Goal: Information Seeking & Learning: Understand process/instructions

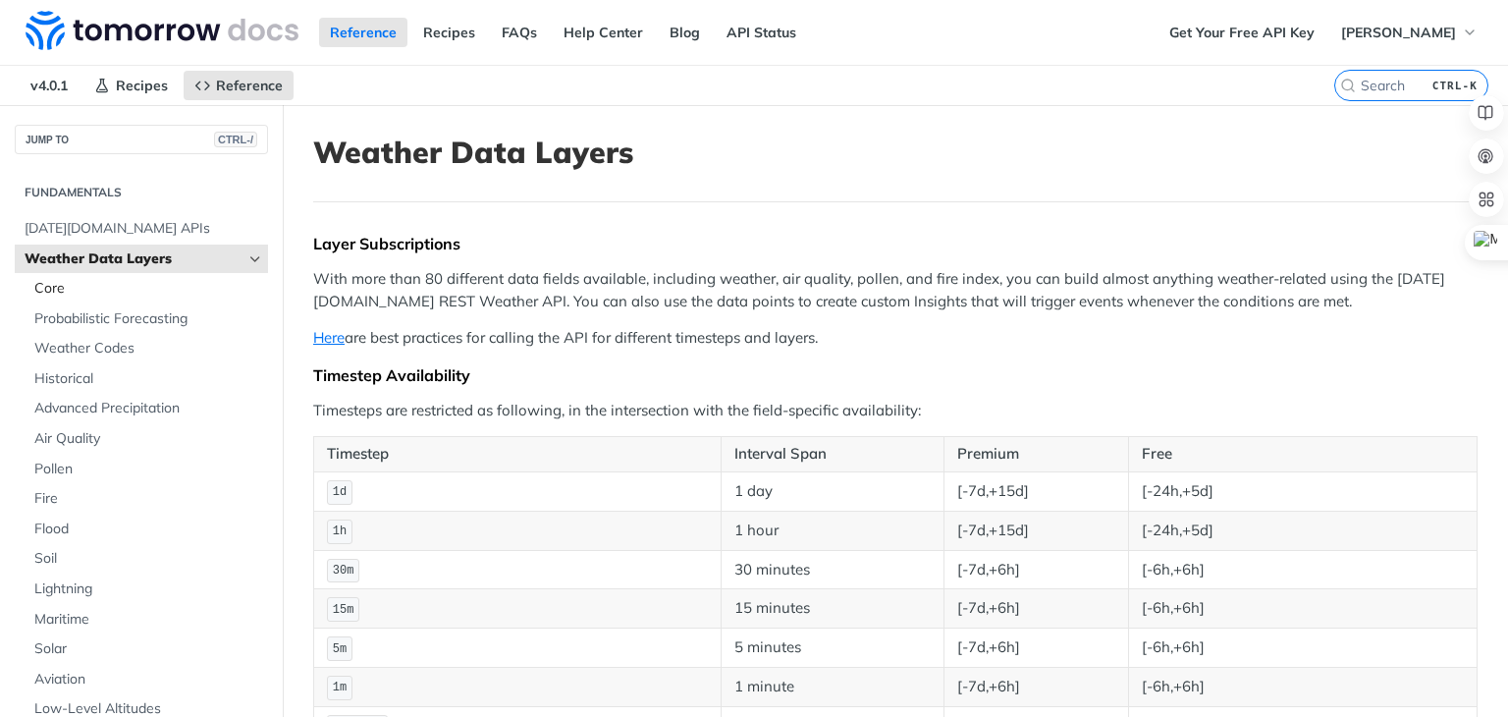
click at [52, 289] on span "Core" at bounding box center [148, 289] width 229 height 20
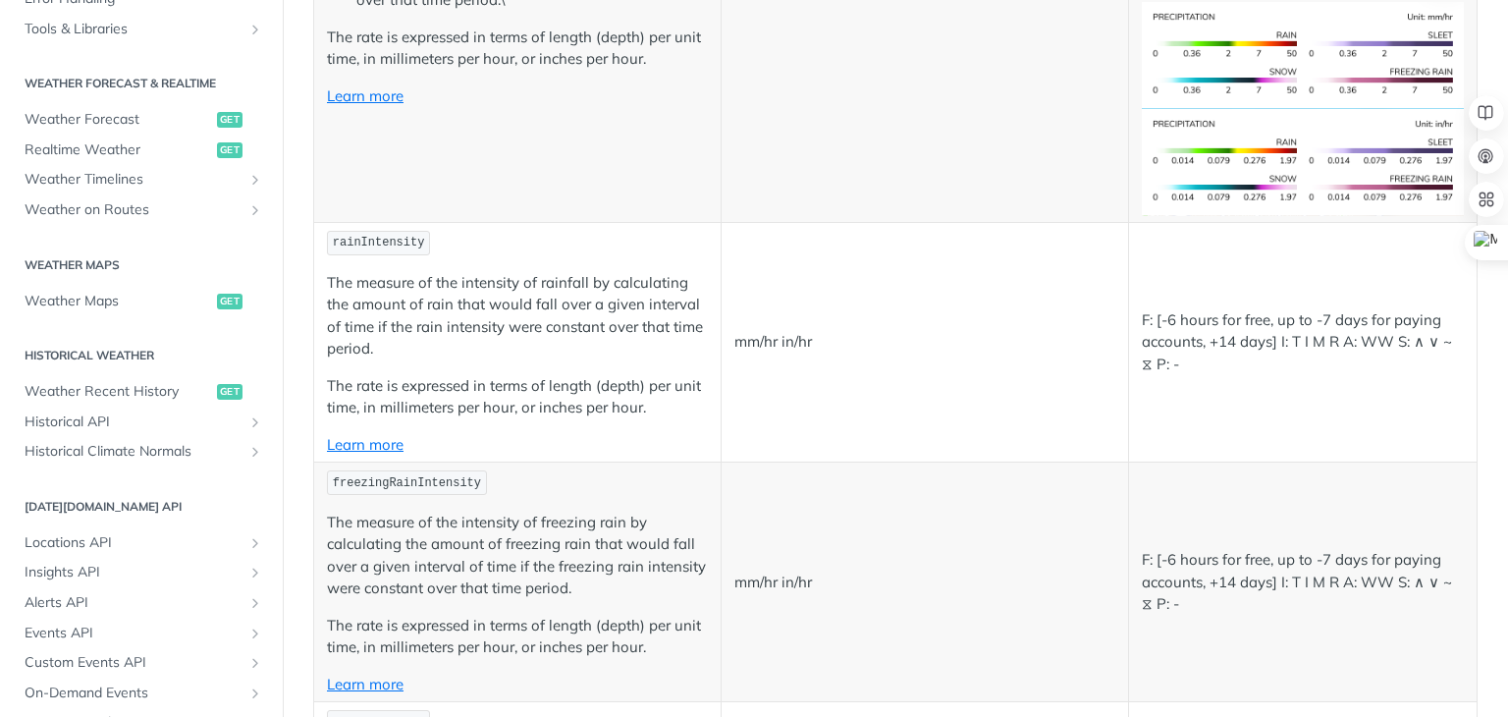
scroll to position [786, 0]
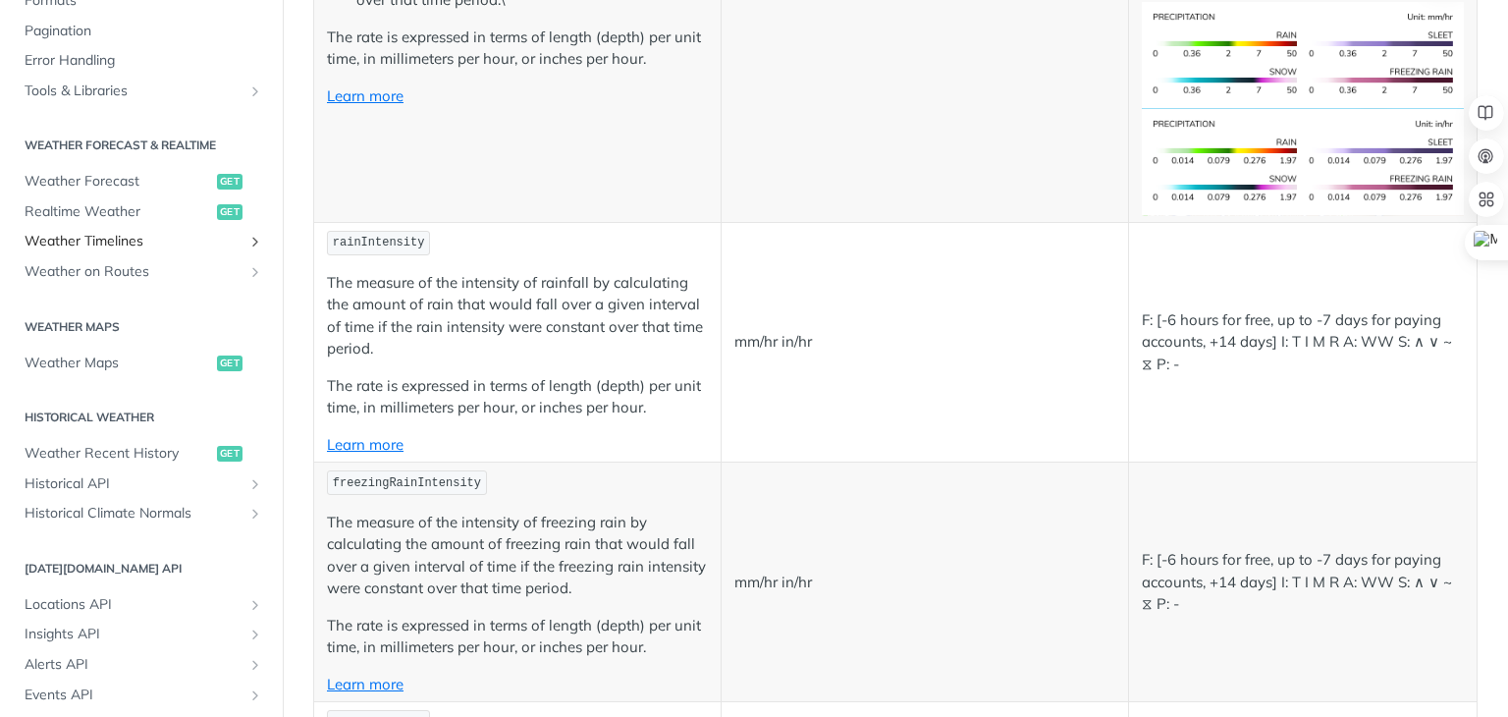
click at [247, 244] on icon "Show subpages for Weather Timelines" at bounding box center [255, 242] width 16 height 16
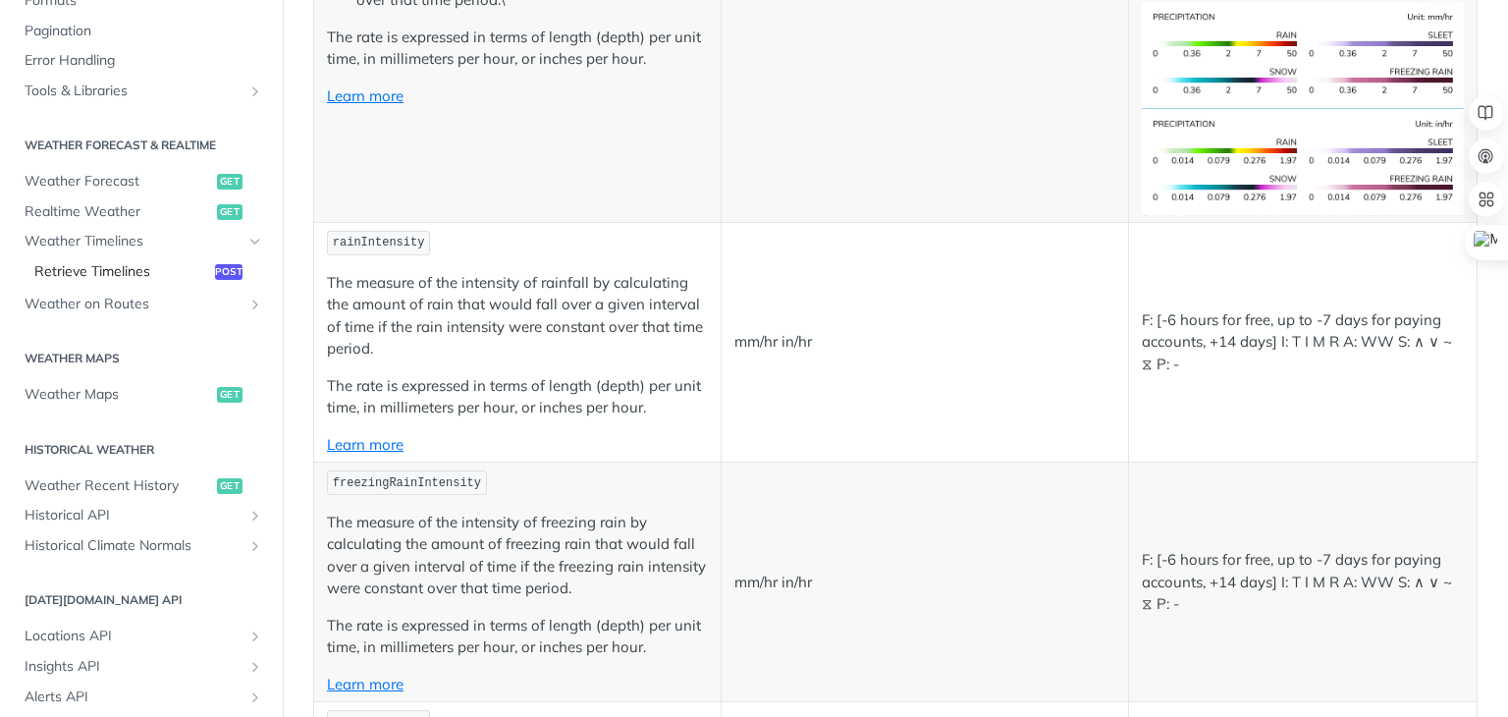
click at [116, 276] on span "Retrieve Timelines" at bounding box center [122, 272] width 176 height 20
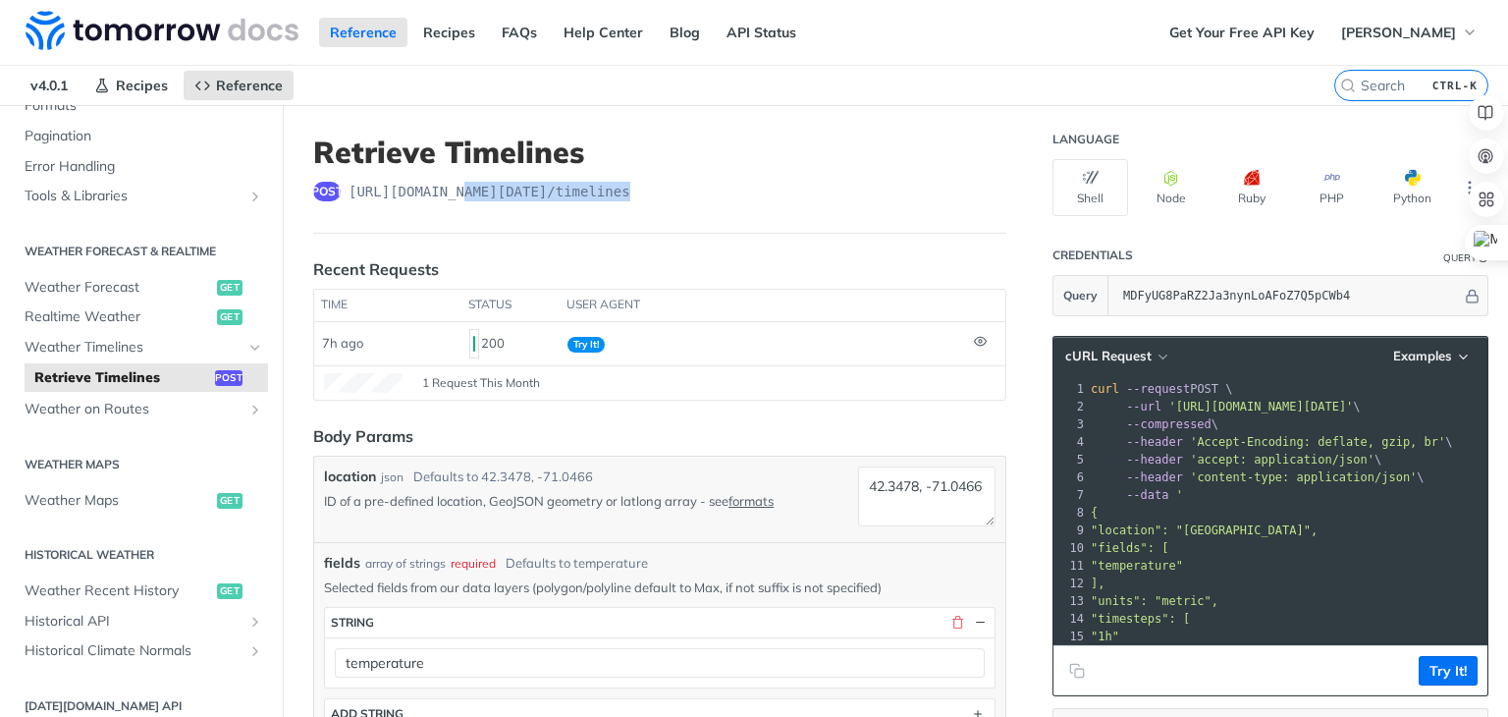
drag, startPoint x: 634, startPoint y: 192, endPoint x: 476, endPoint y: 186, distance: 158.2
click at [460, 185] on div "post [URL][DOMAIN_NAME][DATE] /timelines" at bounding box center [659, 192] width 693 height 20
click at [1422, 36] on span "[PERSON_NAME]" at bounding box center [1399, 33] width 115 height 18
click at [1431, 31] on span "[PERSON_NAME]" at bounding box center [1399, 33] width 115 height 18
click at [1428, 34] on span "[PERSON_NAME]" at bounding box center [1399, 33] width 115 height 18
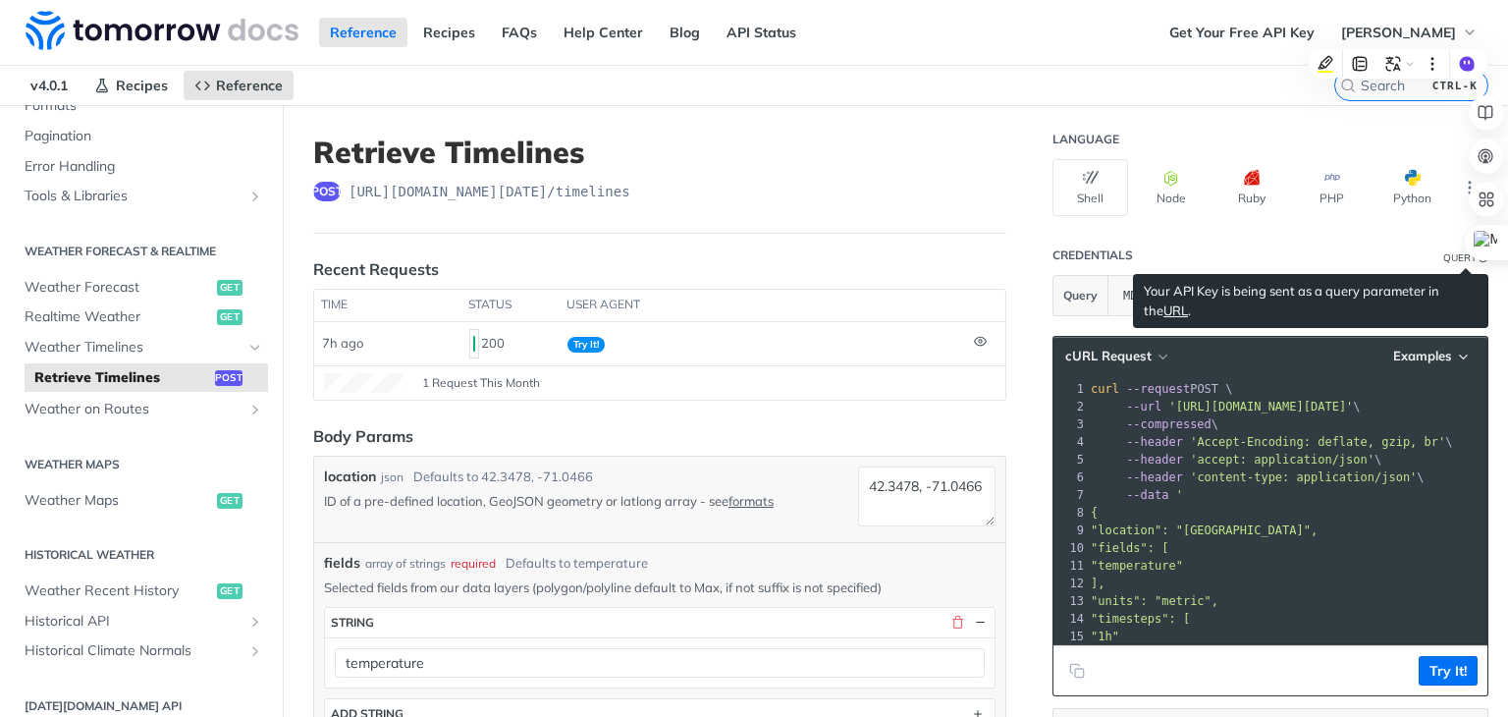
drag, startPoint x: 1489, startPoint y: 92, endPoint x: 1453, endPoint y: 207, distance: 120.2
click at [1431, 296] on body "Jump to Content Reference Recipes FAQs Help Center Blog API Status Recipes Refe…" at bounding box center [754, 358] width 1508 height 717
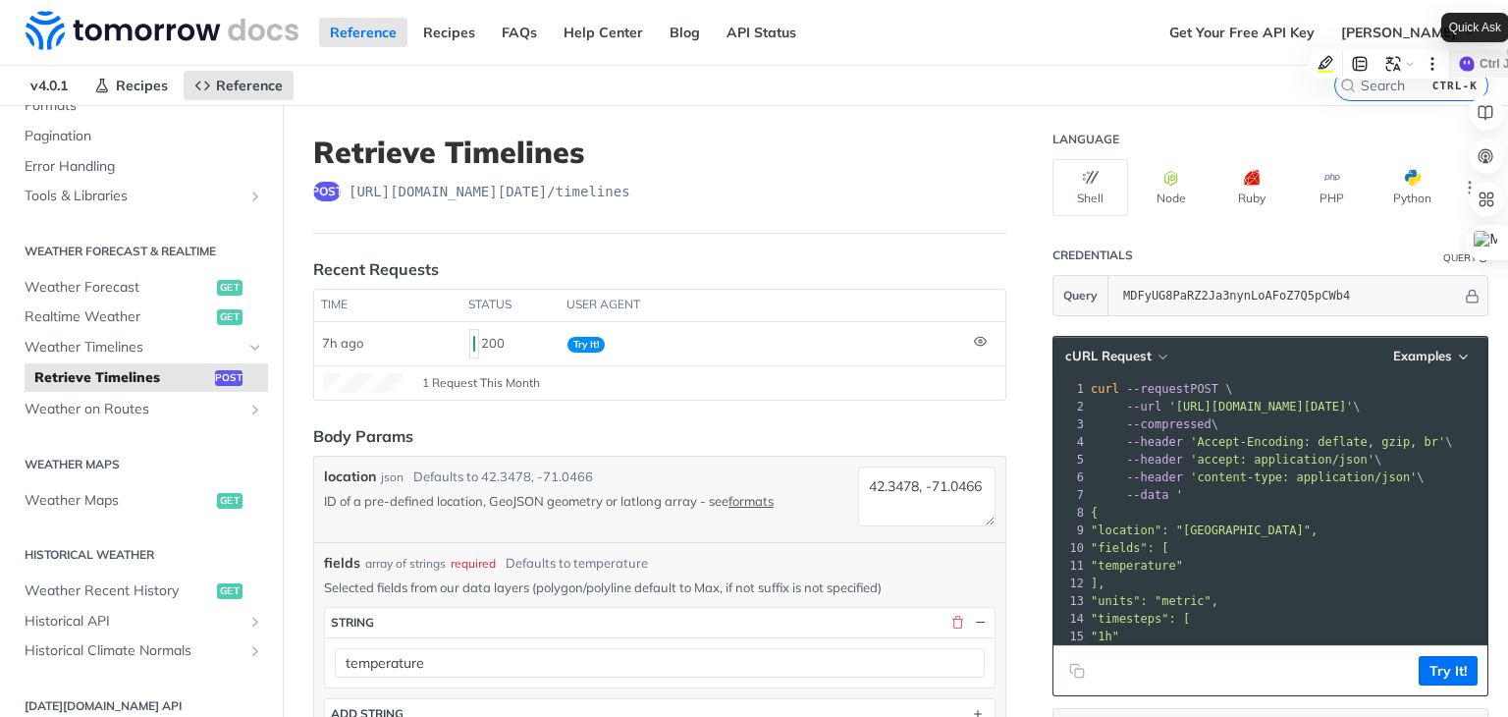
click at [1469, 61] on icon at bounding box center [1467, 64] width 18 height 18
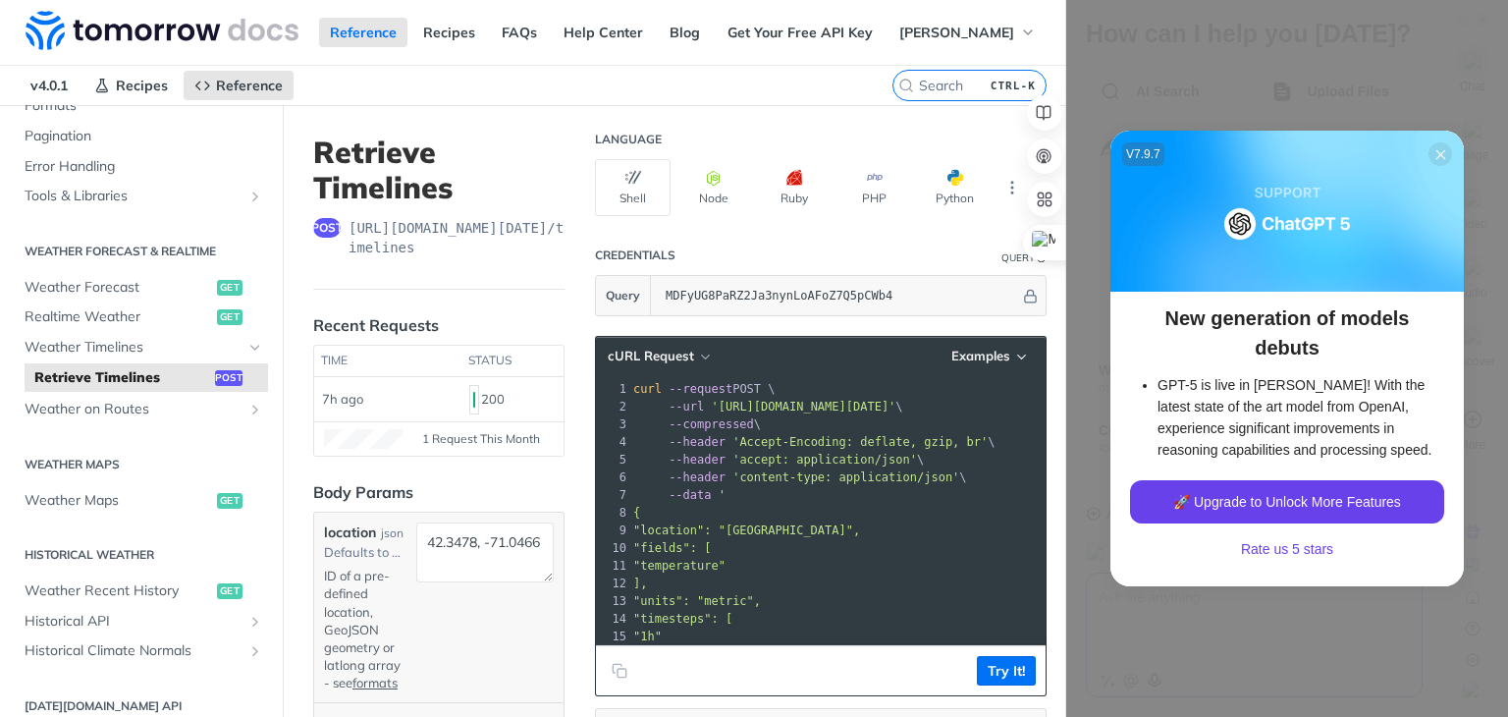
click at [1442, 157] on div at bounding box center [1441, 154] width 24 height 24
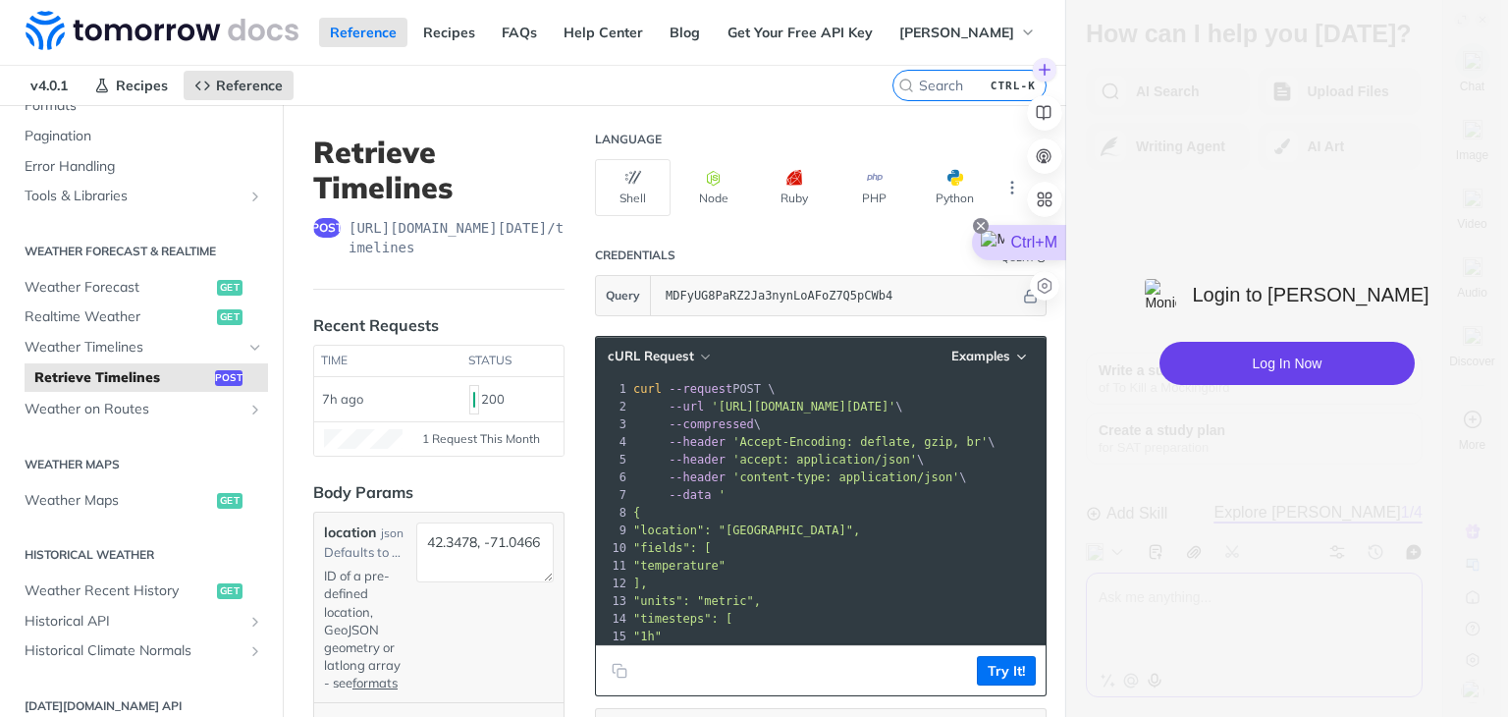
click at [983, 226] on icon at bounding box center [981, 226] width 16 height 16
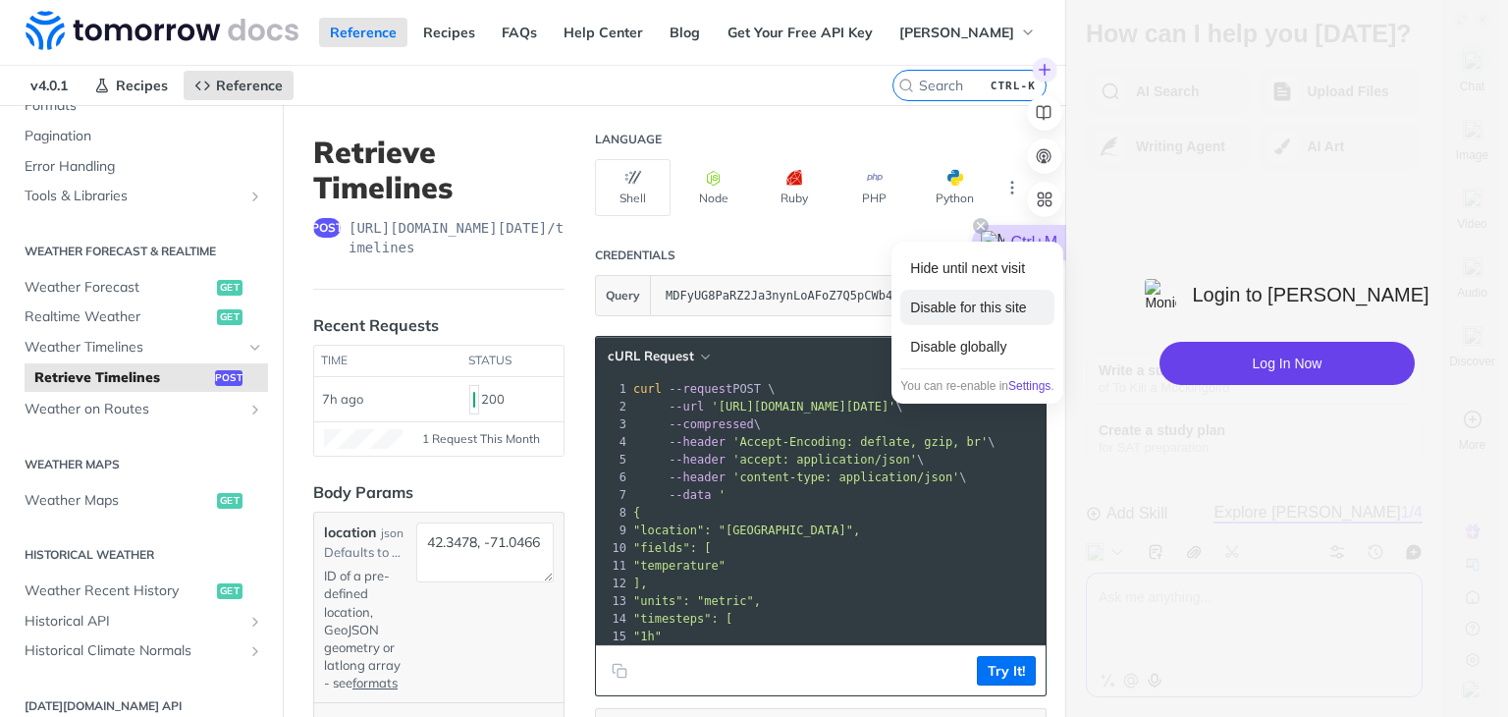
click at [993, 306] on div "Disable for this site" at bounding box center [977, 307] width 153 height 35
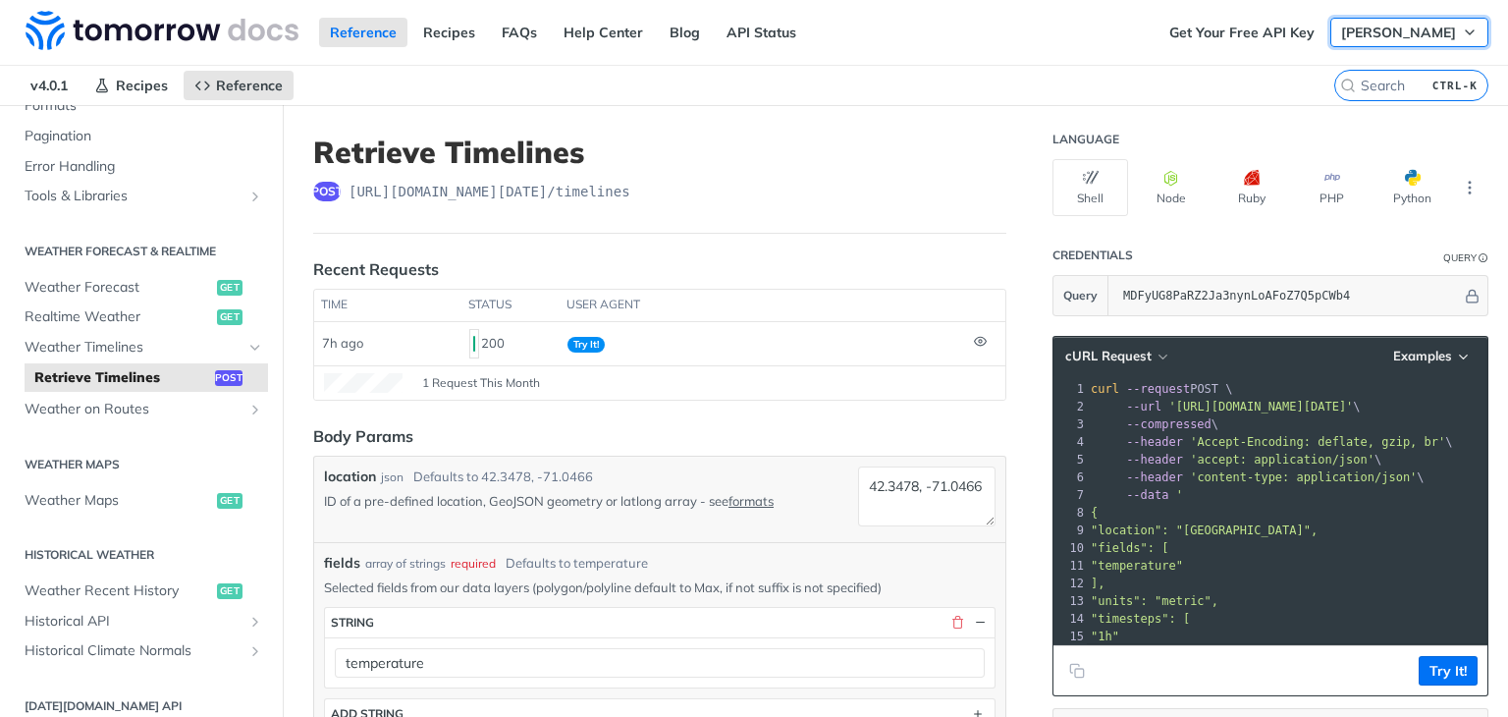
click at [1462, 29] on icon "button" at bounding box center [1470, 33] width 16 height 16
click at [1422, 26] on span "[PERSON_NAME]" at bounding box center [1399, 33] width 115 height 18
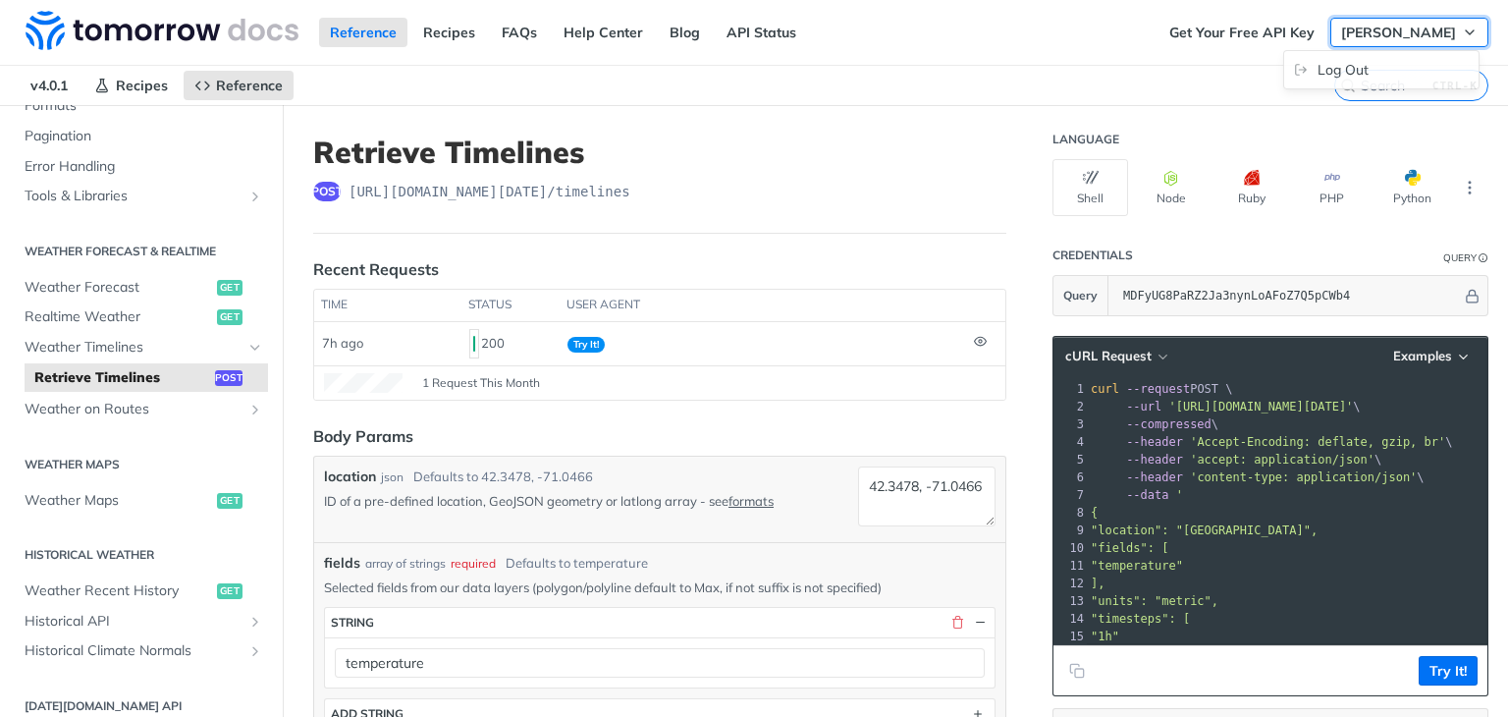
click at [1422, 25] on span "[PERSON_NAME]" at bounding box center [1399, 33] width 115 height 18
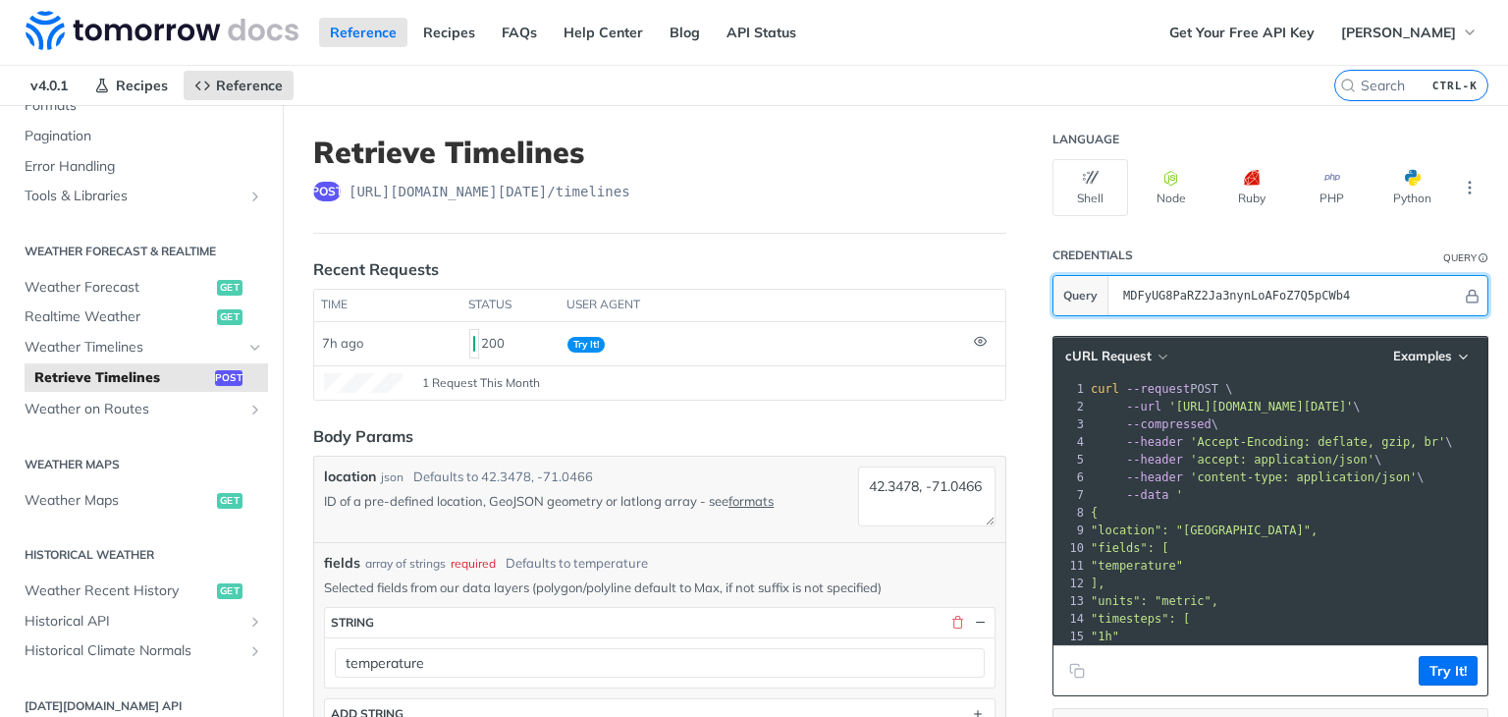
click at [1210, 300] on input "MDFyUG8PaRZ2Ja3nynLoAFoZ7Q5pCWb4" at bounding box center [1288, 295] width 349 height 39
click at [1250, 295] on input "MDFyUG8PaRZ2Ja3nynLoAFoZ7Q5pCWb4" at bounding box center [1288, 295] width 349 height 39
click at [1250, 294] on input "MDFyUG8PaRZ2Ja3nynLoAFoZ7Q5pCWb4" at bounding box center [1288, 295] width 349 height 39
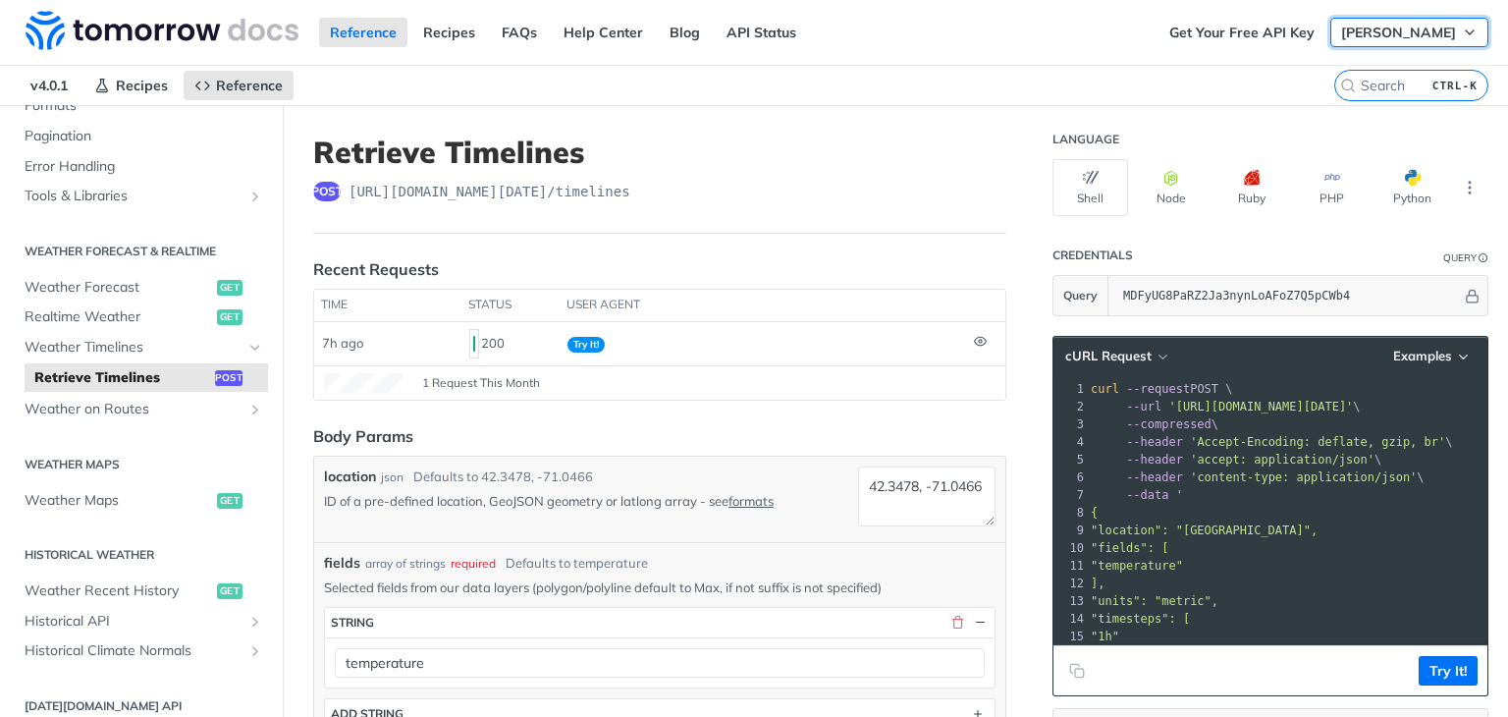
click at [1428, 31] on span "[PERSON_NAME]" at bounding box center [1399, 33] width 115 height 18
click at [1331, 18] on button "[PERSON_NAME]" at bounding box center [1410, 32] width 158 height 29
click at [1285, 56] on link "Log Out" at bounding box center [1382, 69] width 194 height 27
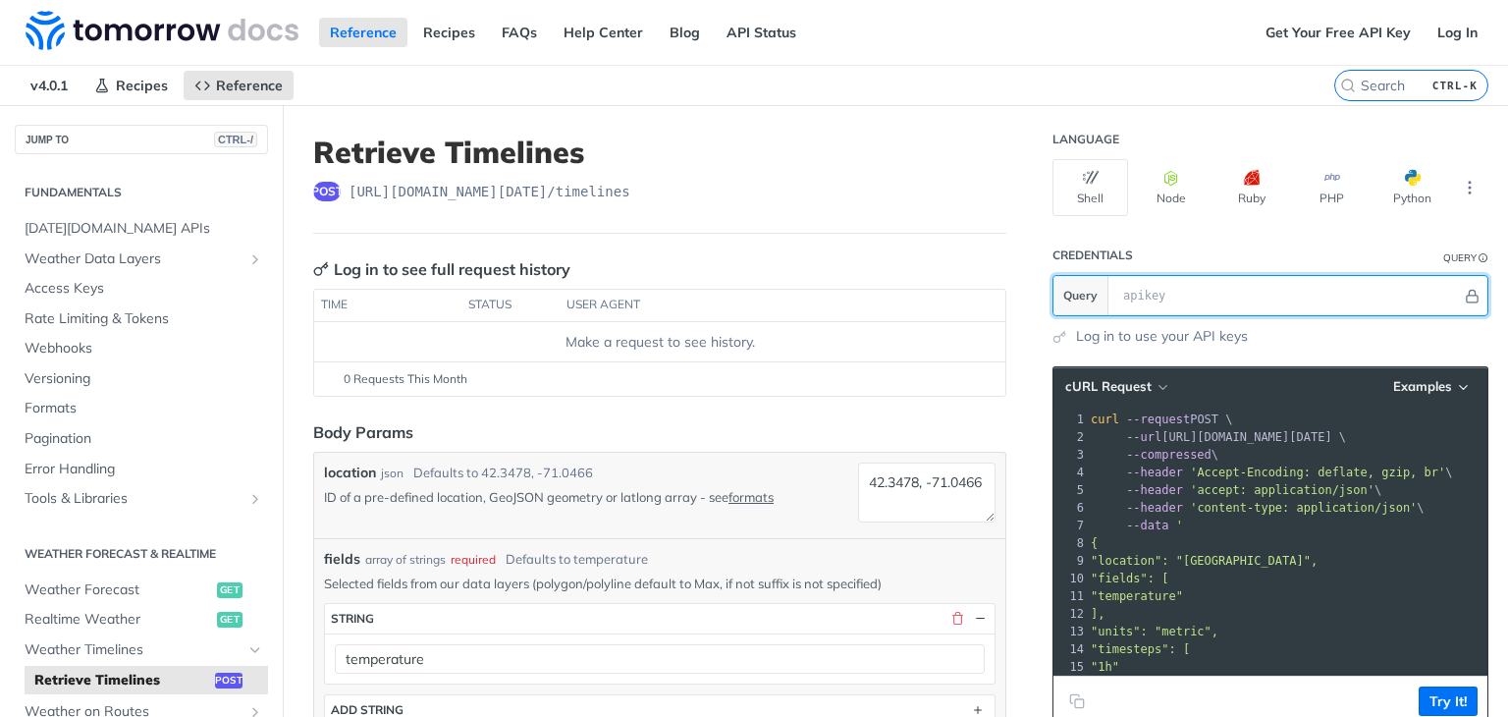
click at [1230, 301] on input "text" at bounding box center [1288, 295] width 349 height 39
click at [1289, 286] on input "text" at bounding box center [1288, 295] width 349 height 39
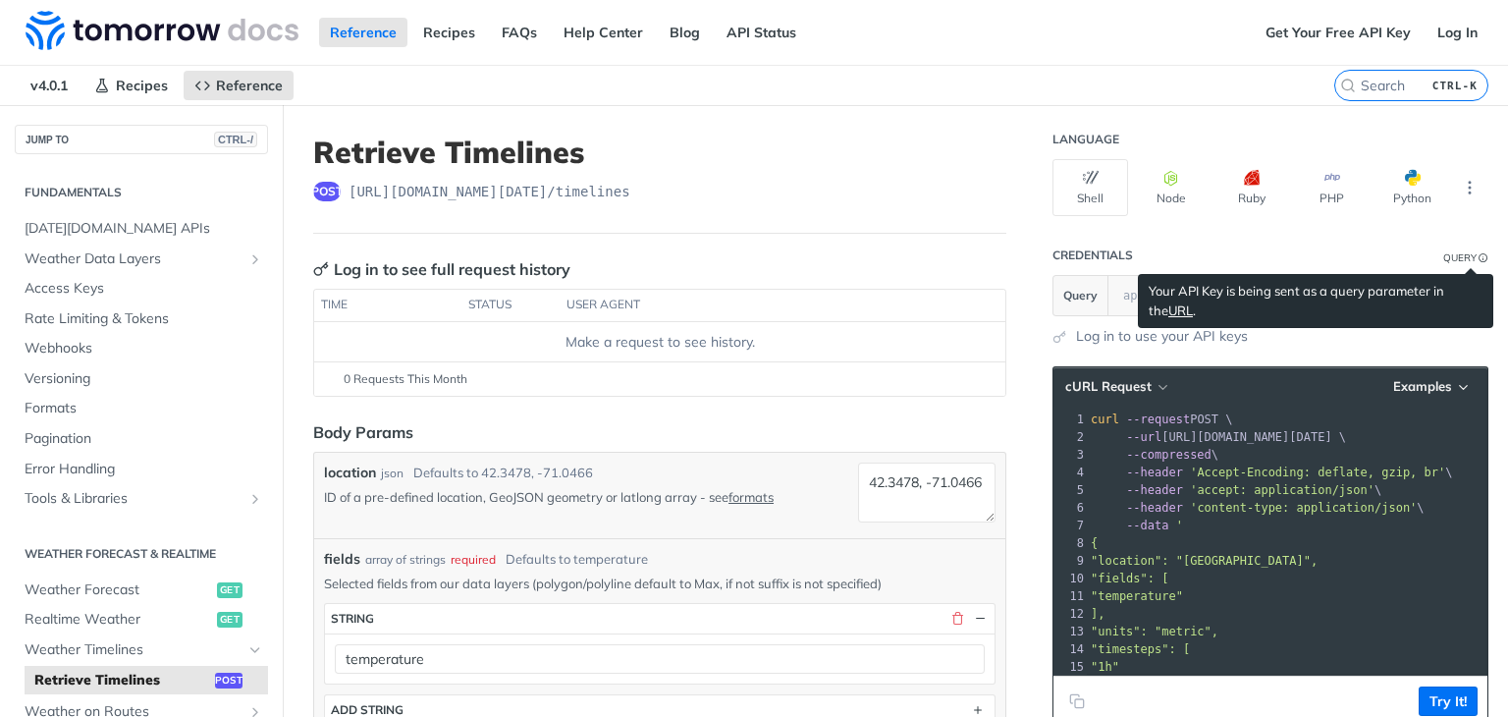
click at [1346, 295] on p "Your API Key is being sent as a query parameter in the URL ." at bounding box center [1316, 301] width 334 height 38
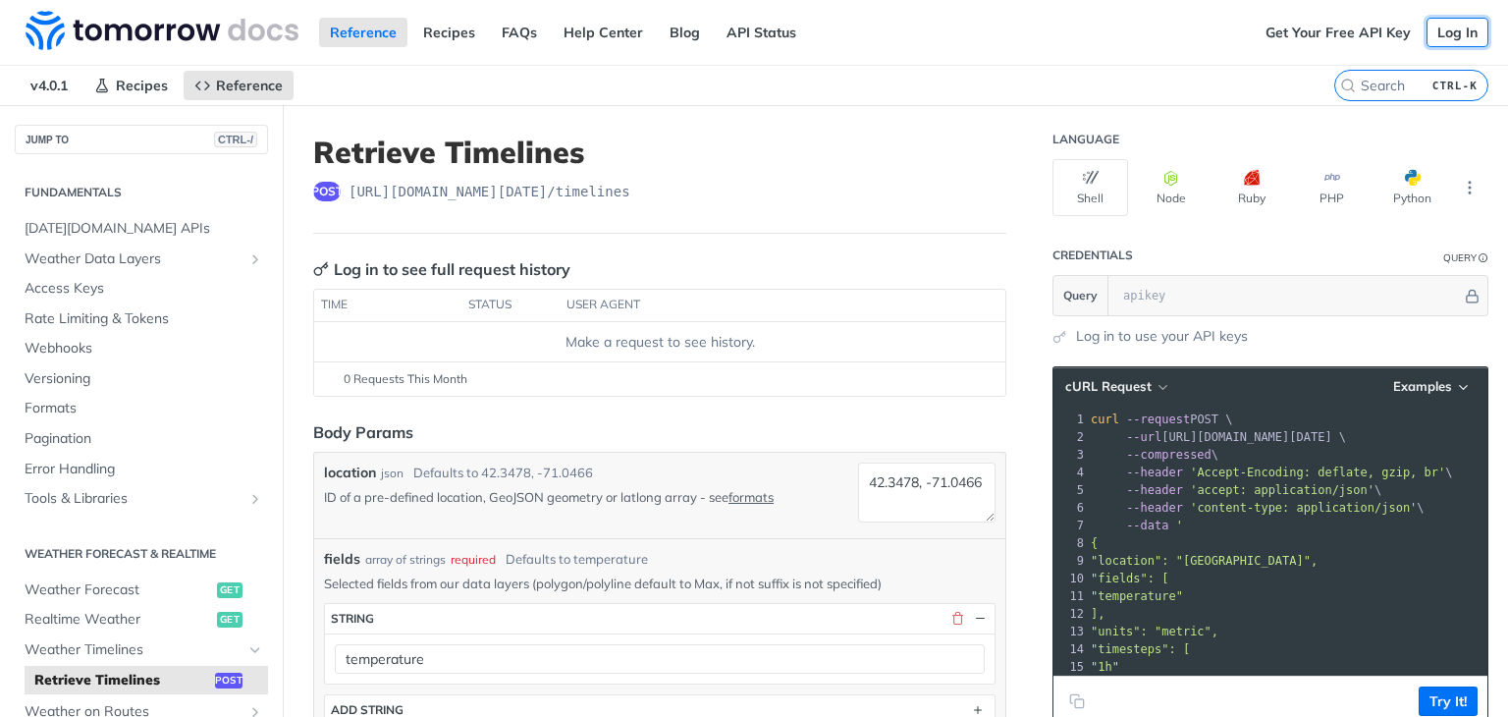
click at [1439, 36] on link "Log In" at bounding box center [1458, 32] width 62 height 29
